Goal: Find specific page/section: Find specific page/section

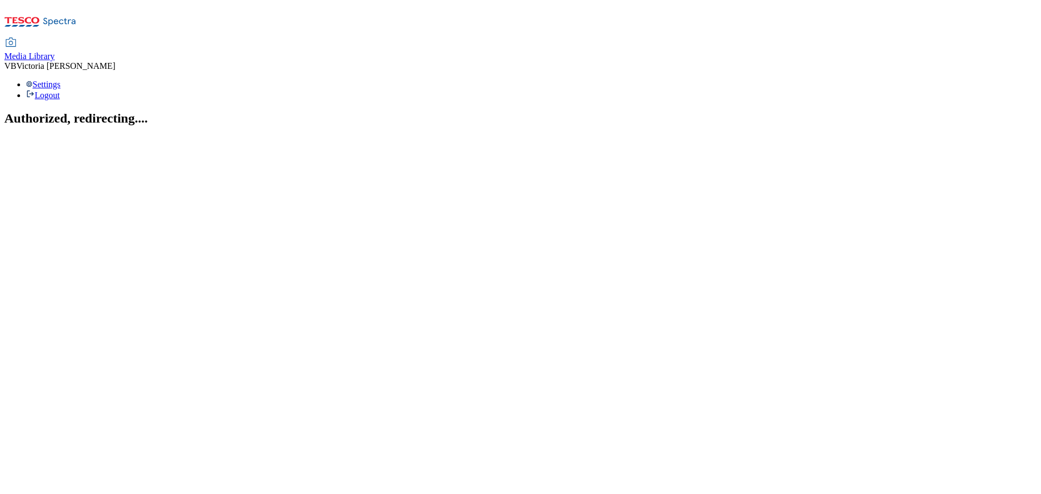
click at [55, 52] on span "Media Library" at bounding box center [29, 56] width 50 height 9
